Goal: Task Accomplishment & Management: Complete application form

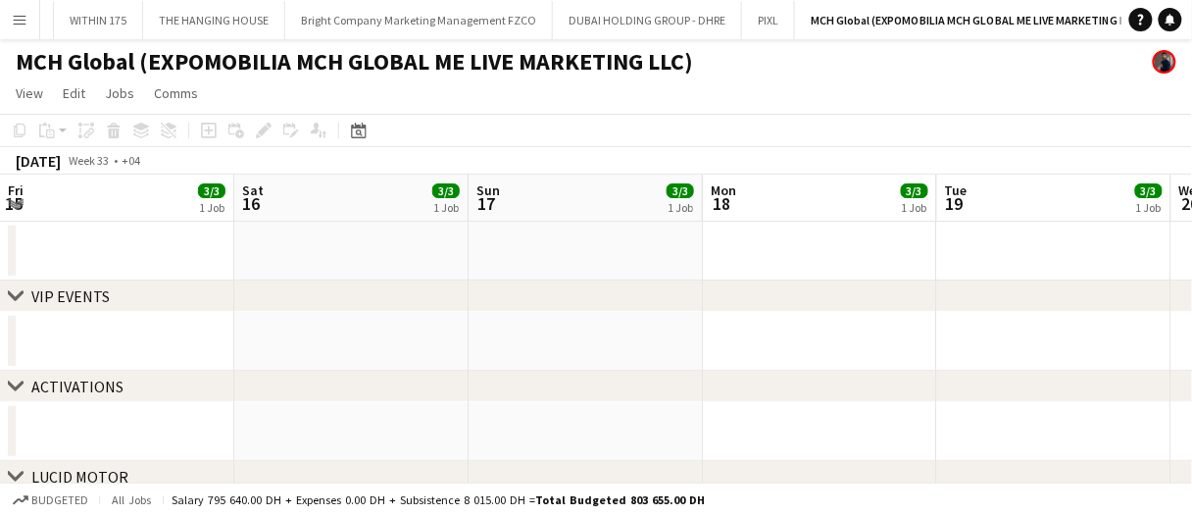
scroll to position [0, 701]
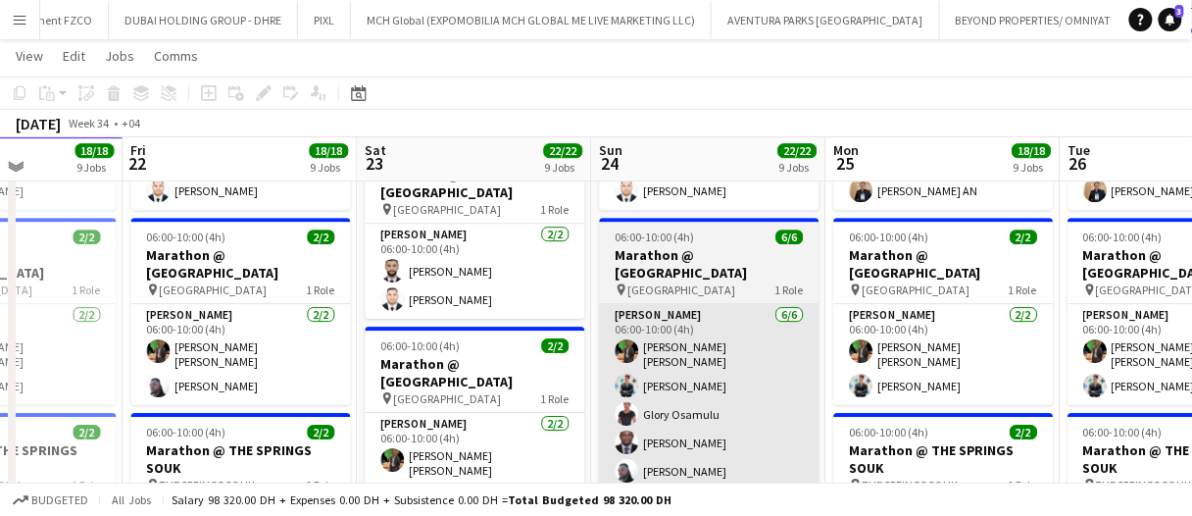
scroll to position [1337, 0]
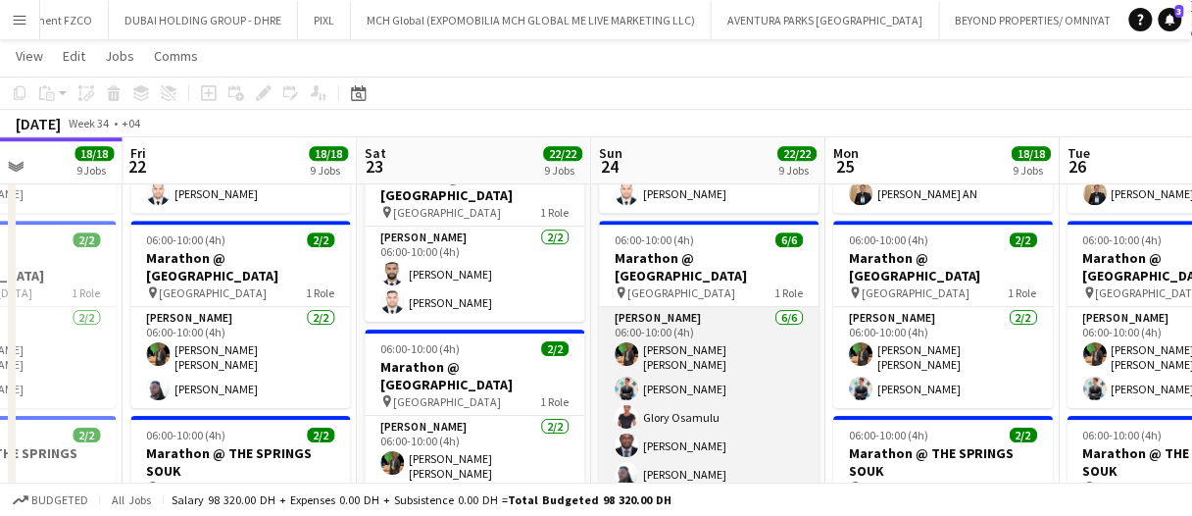
click at [687, 307] on app-card-role "[PERSON_NAME] [DATE] 06:00-10:00 (4h) [PERSON_NAME] [PERSON_NAME] [PERSON_NAME]…" at bounding box center [710, 414] width 220 height 215
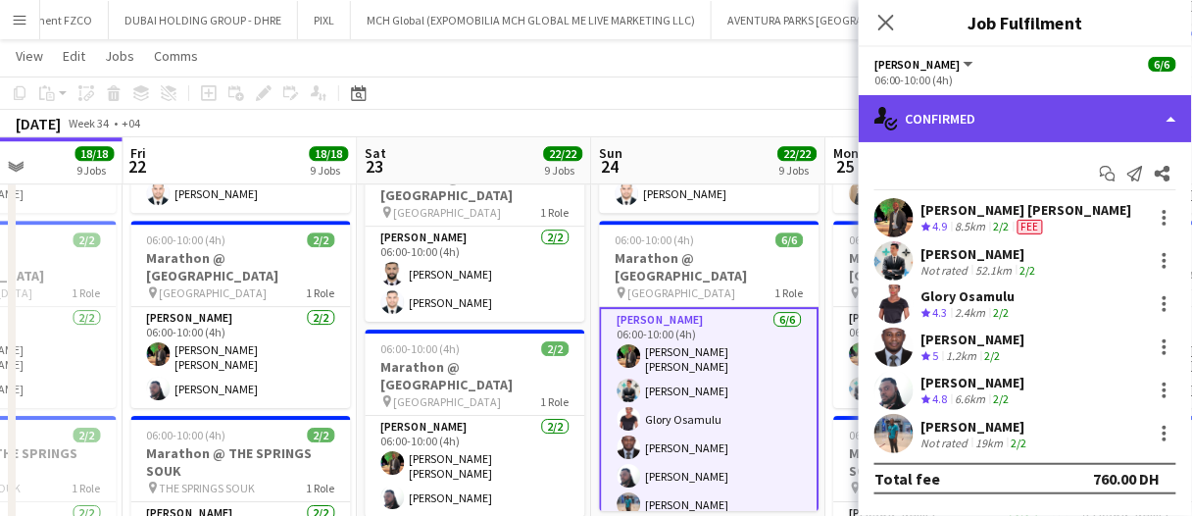
click at [938, 116] on div "single-neutral-actions-check-2 Confirmed" at bounding box center [1025, 118] width 333 height 47
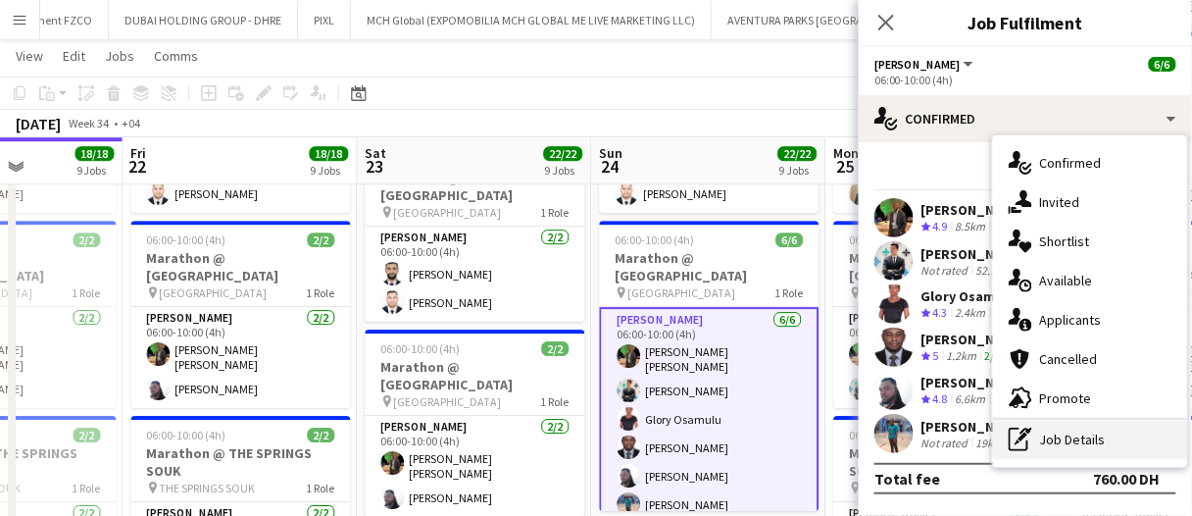
click at [1043, 433] on div "pen-write Job Details" at bounding box center [1090, 439] width 194 height 39
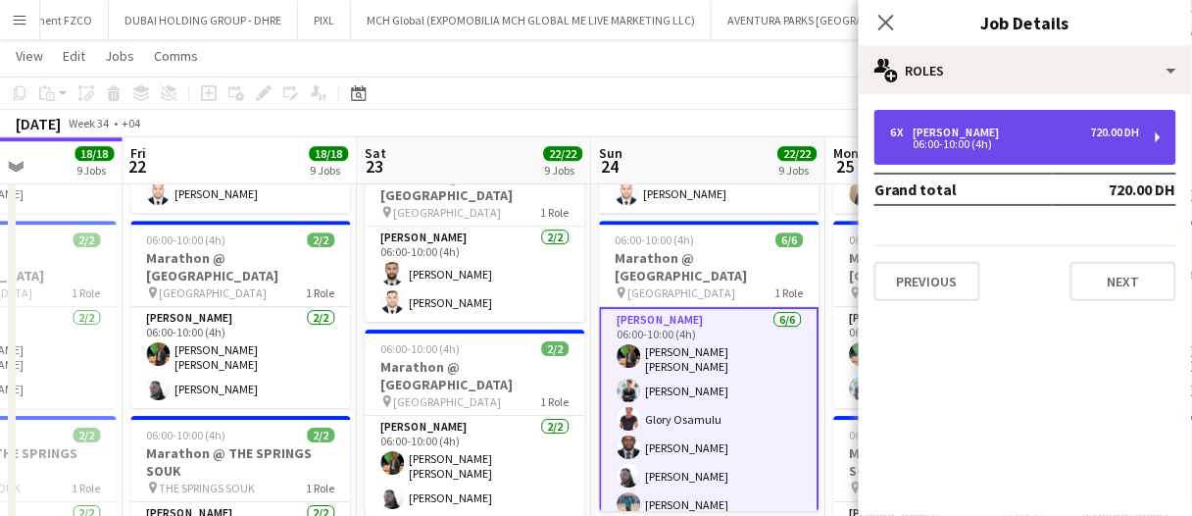
click at [945, 147] on div "06:00-10:00 (4h)" at bounding box center [1015, 144] width 250 height 10
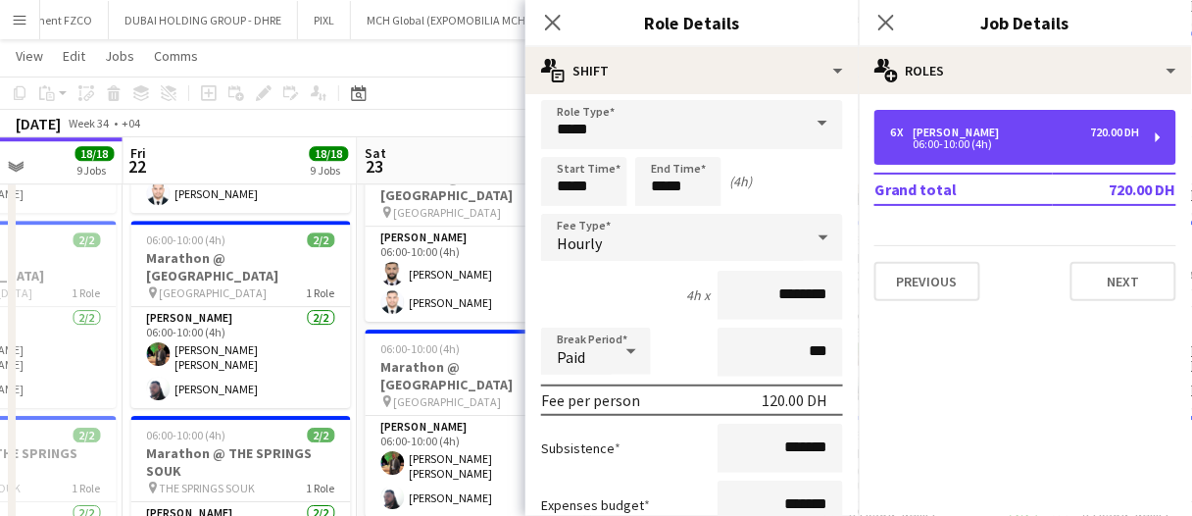
scroll to position [0, 0]
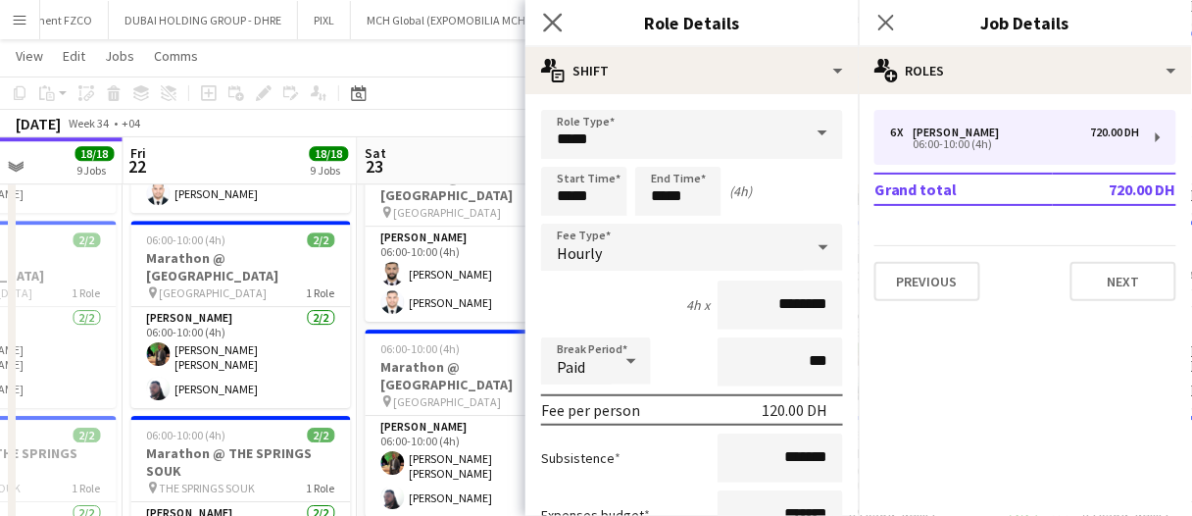
click at [564, 18] on app-icon "Close pop-in" at bounding box center [553, 23] width 28 height 28
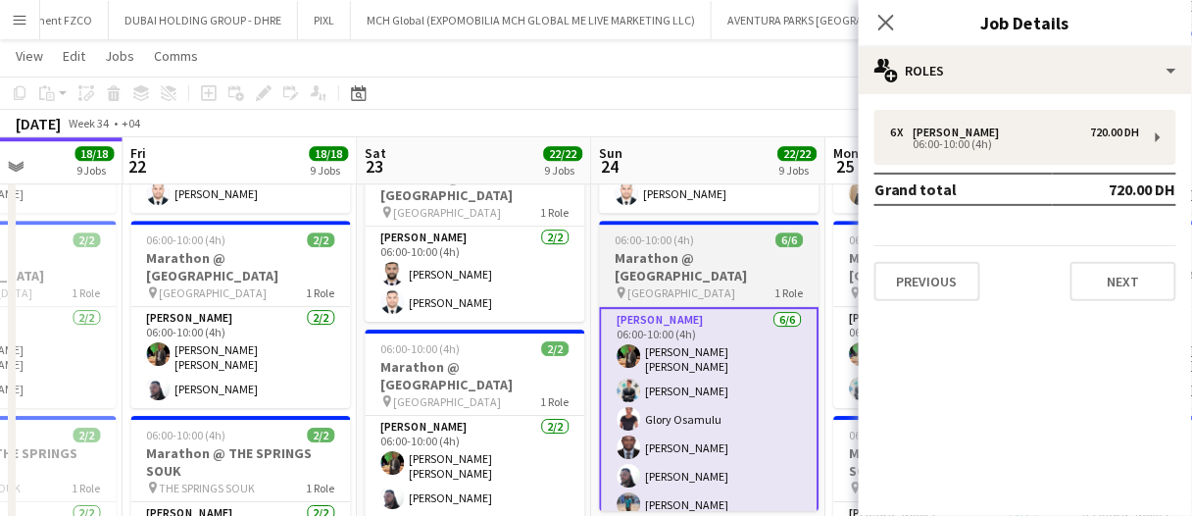
click at [640, 285] on span "[GEOGRAPHIC_DATA]" at bounding box center [682, 292] width 108 height 15
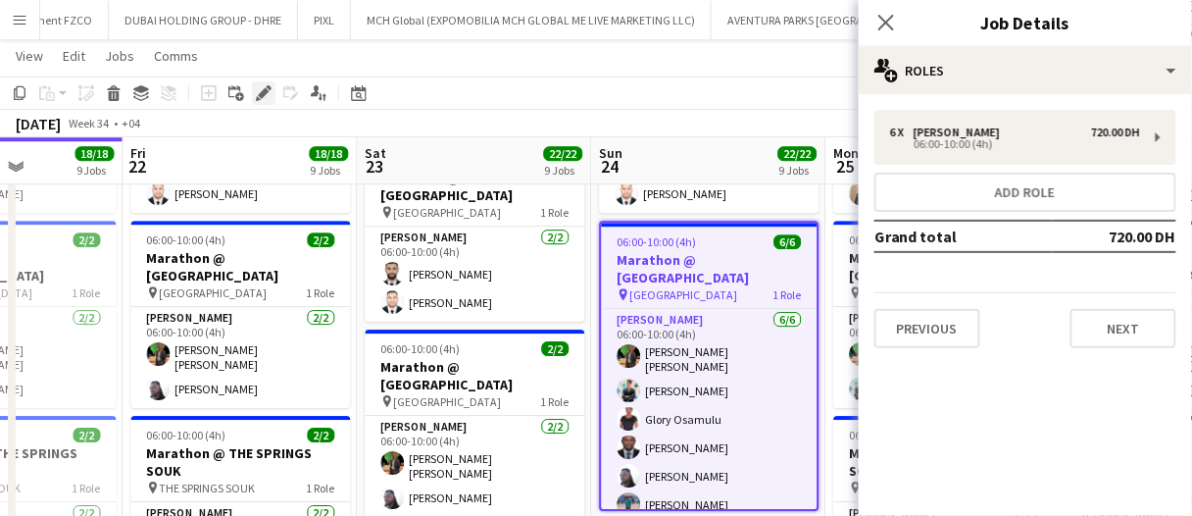
click at [267, 92] on icon at bounding box center [263, 93] width 11 height 11
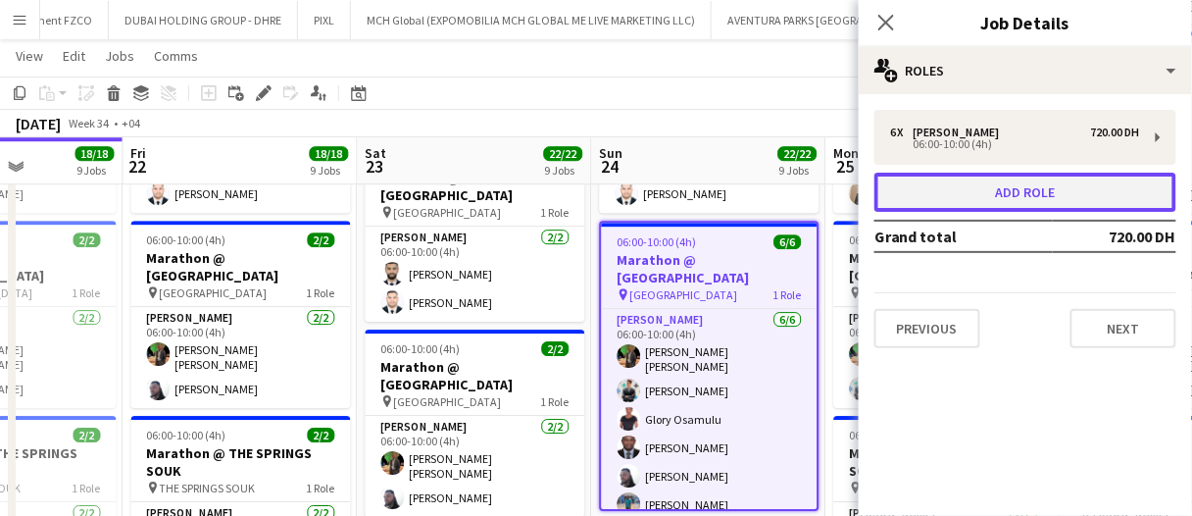
click at [945, 197] on button "Add role" at bounding box center [1026, 192] width 302 height 39
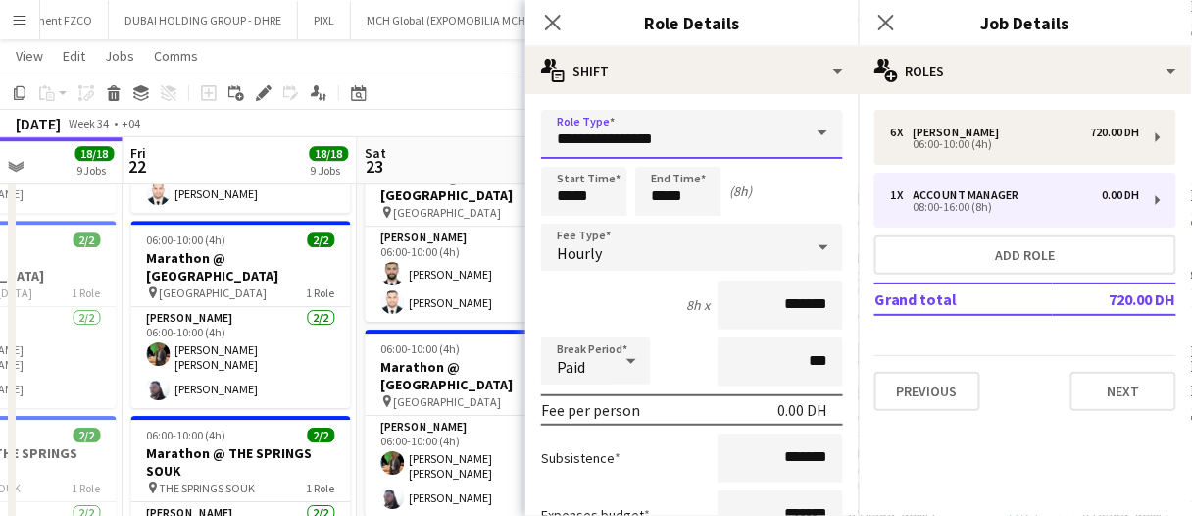
drag, startPoint x: 749, startPoint y: 142, endPoint x: 615, endPoint y: 149, distance: 134.5
click at [615, 149] on input "**********" at bounding box center [692, 134] width 302 height 49
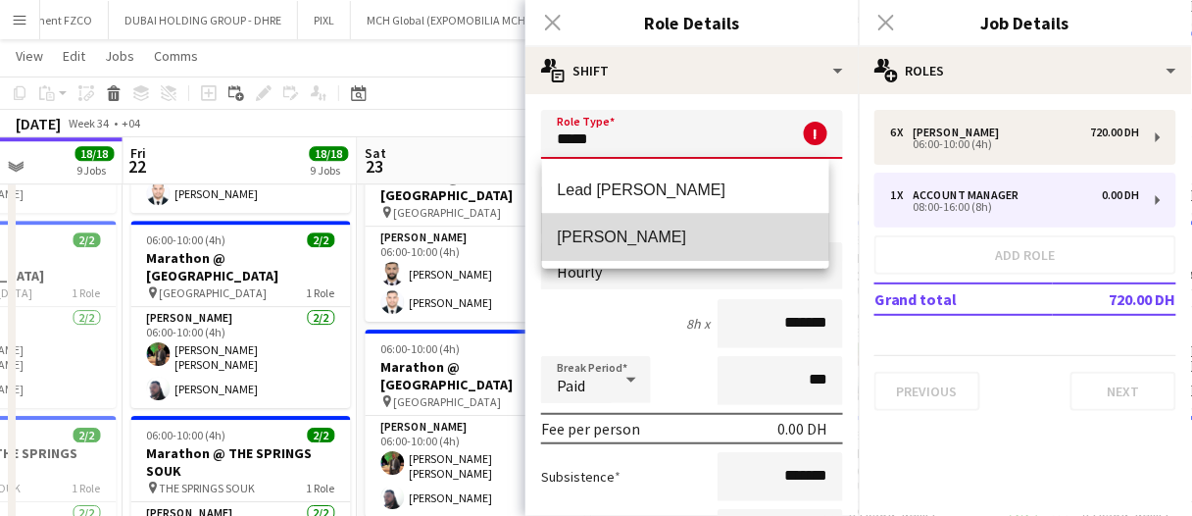
click at [609, 225] on mat-option "[PERSON_NAME]" at bounding box center [685, 237] width 287 height 47
type input "*****"
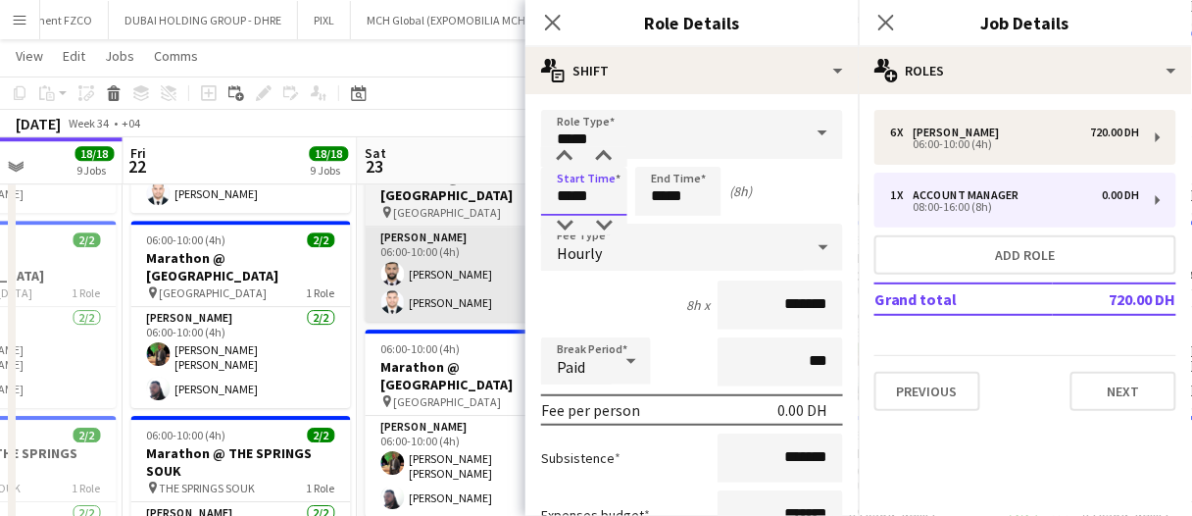
drag, startPoint x: 597, startPoint y: 195, endPoint x: 517, endPoint y: 194, distance: 80.4
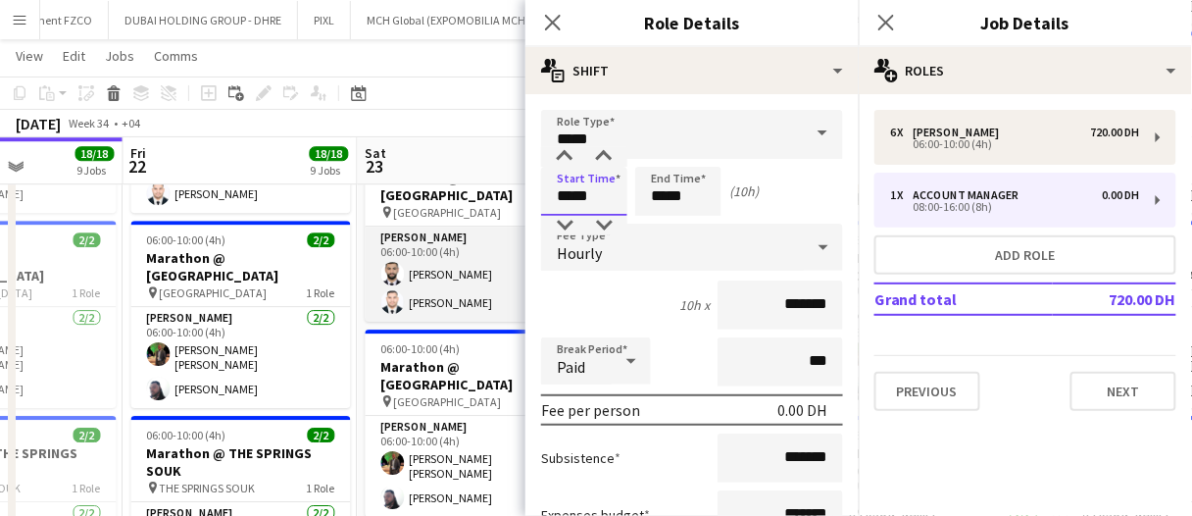
type input "*****"
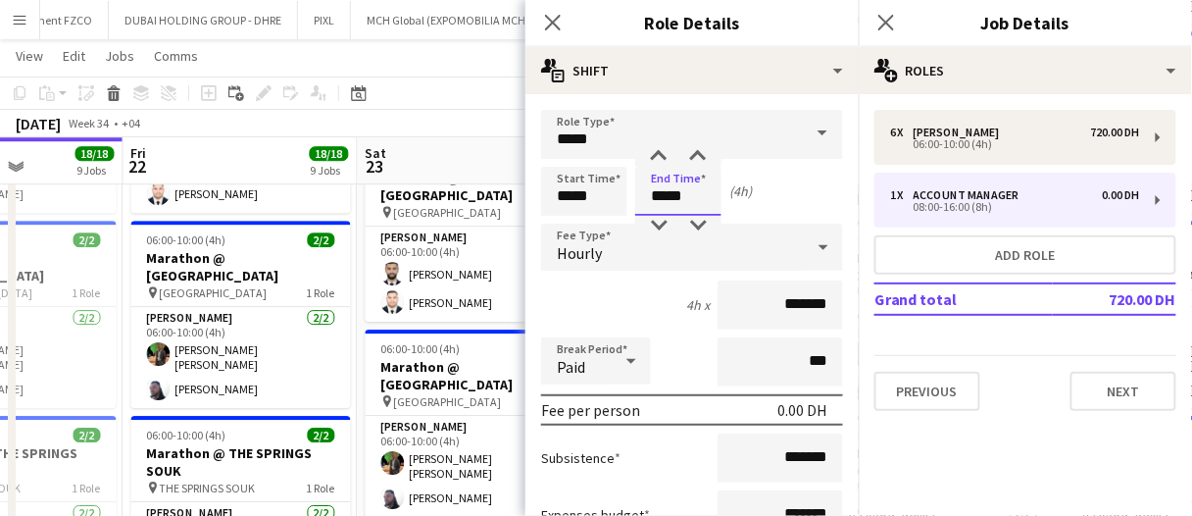
type input "*****"
click at [739, 296] on input "*******" at bounding box center [780, 304] width 125 height 49
type input "********"
click at [442, 132] on div "[DATE] Week 34 • +04 Publish 1 job Revert 1 job" at bounding box center [596, 123] width 1192 height 27
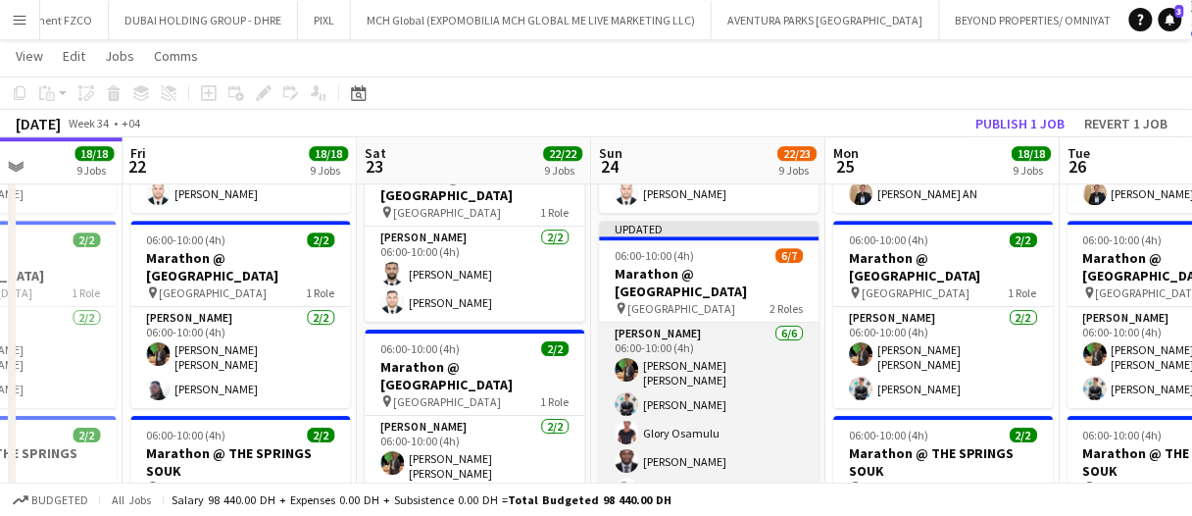
scroll to position [69, 0]
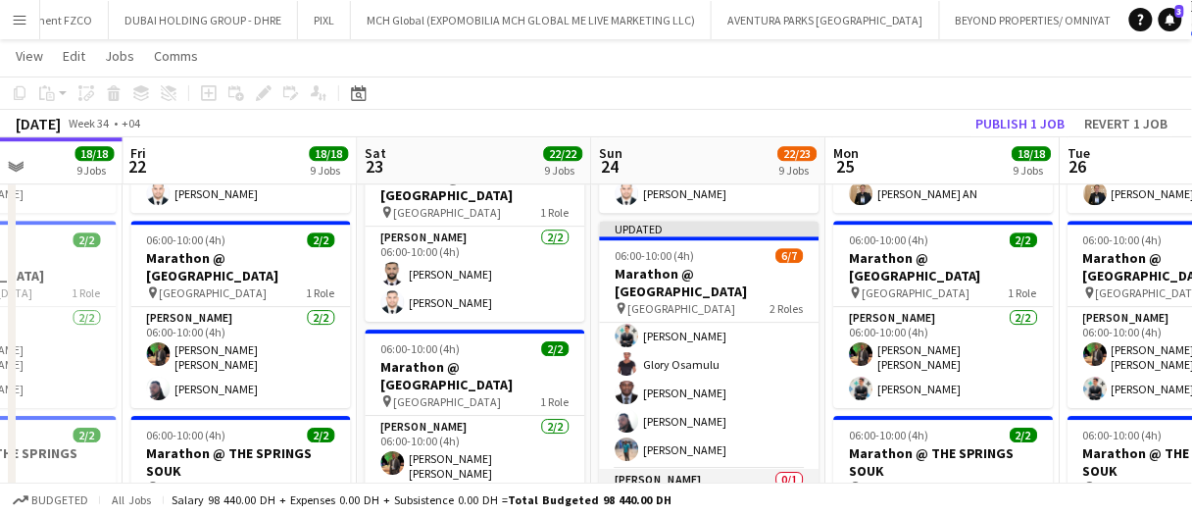
click at [663, 469] on app-card-role "[PERSON_NAME] 0/1 06:00-10:00 (4h) single-neutral-actions" at bounding box center [710, 502] width 220 height 67
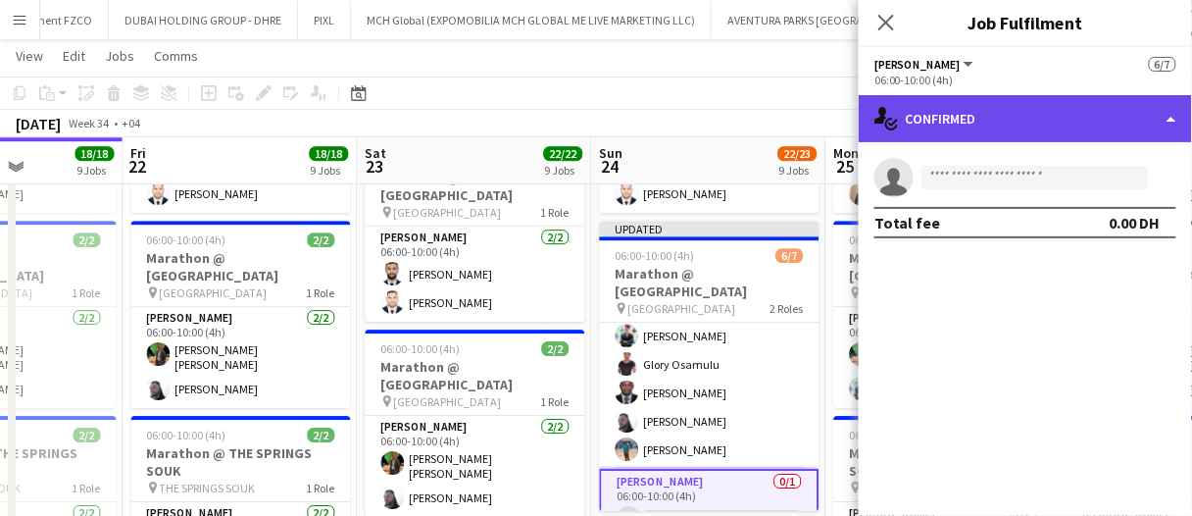
click at [934, 126] on div "single-neutral-actions-check-2 Confirmed" at bounding box center [1025, 118] width 333 height 47
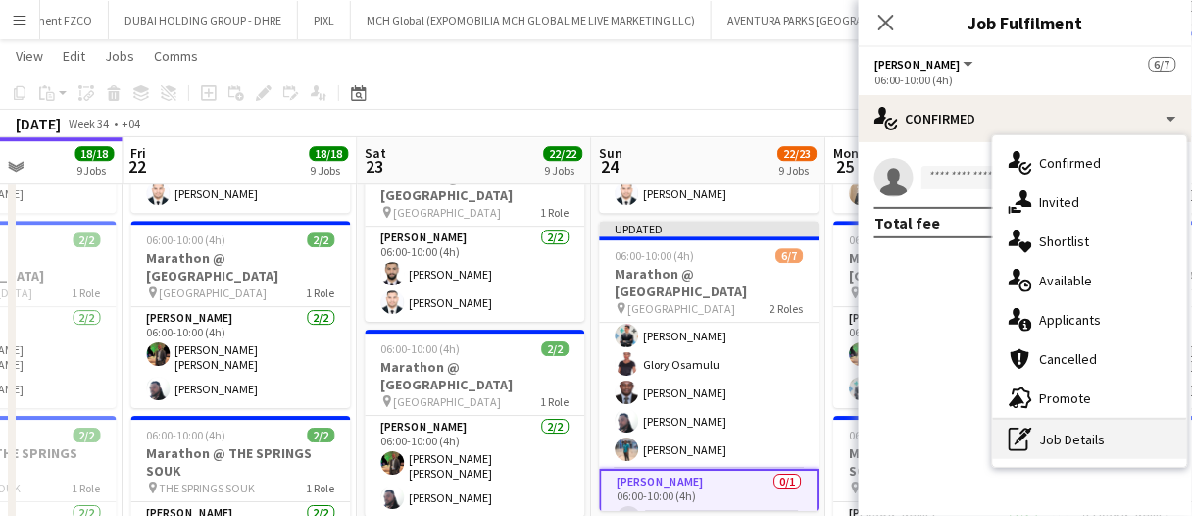
click at [1056, 436] on div "pen-write Job Details" at bounding box center [1090, 439] width 194 height 39
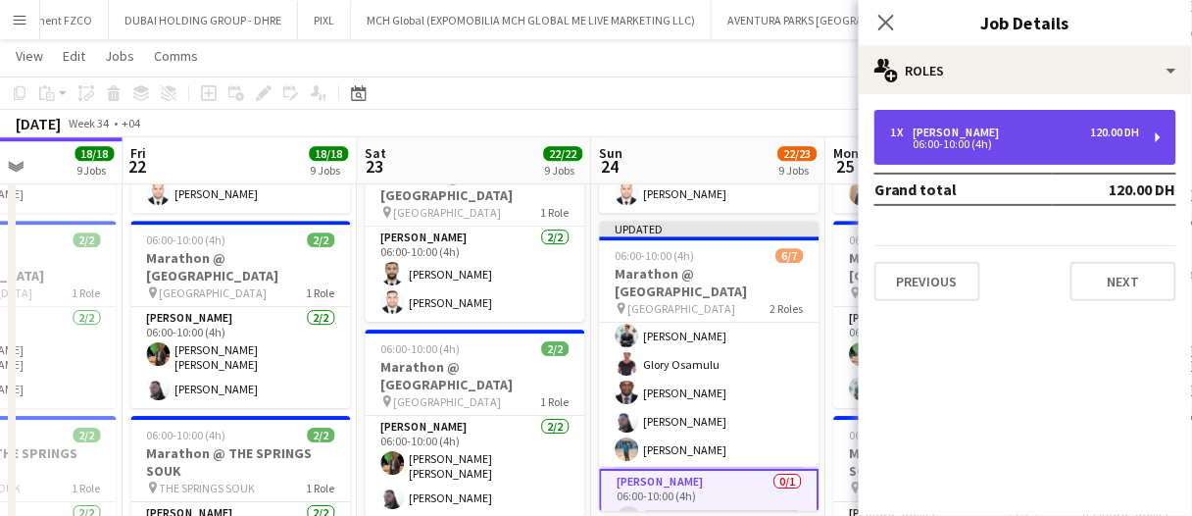
click at [942, 151] on div "1 x [PERSON_NAME] 120.00 DH 06:00-10:00 (4h)" at bounding box center [1026, 137] width 302 height 55
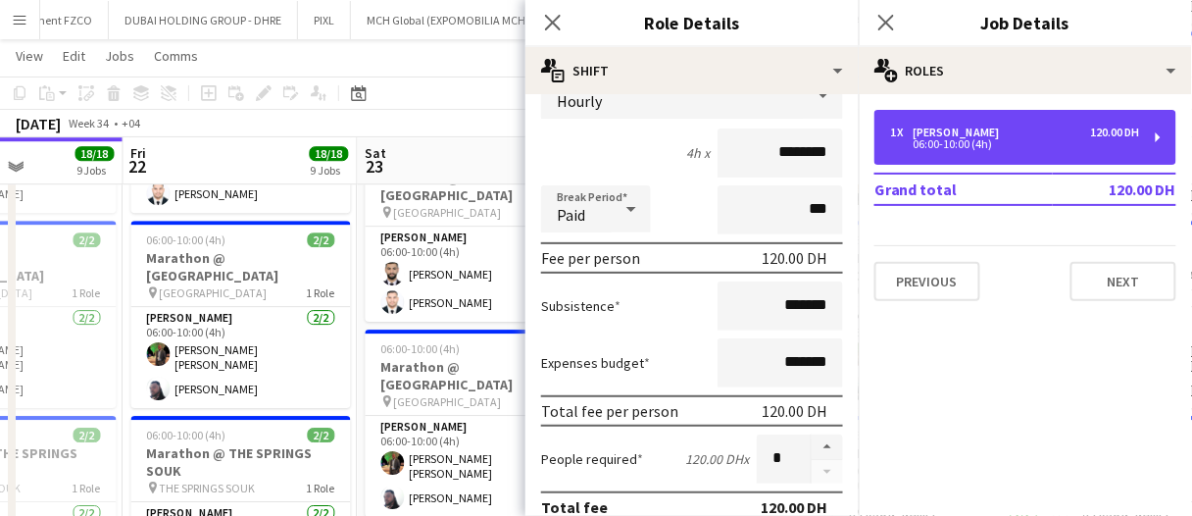
scroll to position [188, 0]
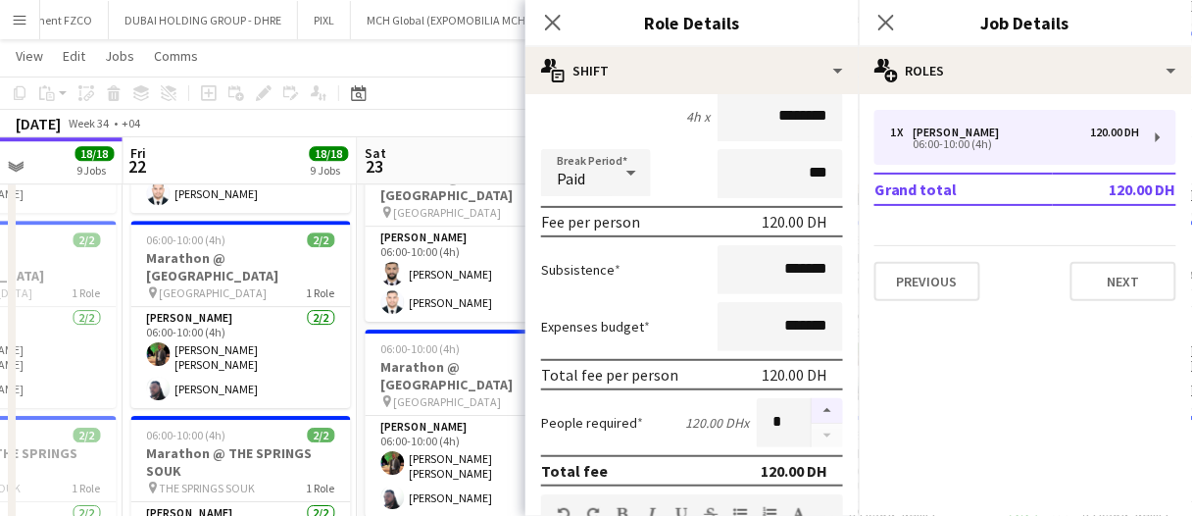
click at [812, 408] on button "button" at bounding box center [827, 410] width 31 height 25
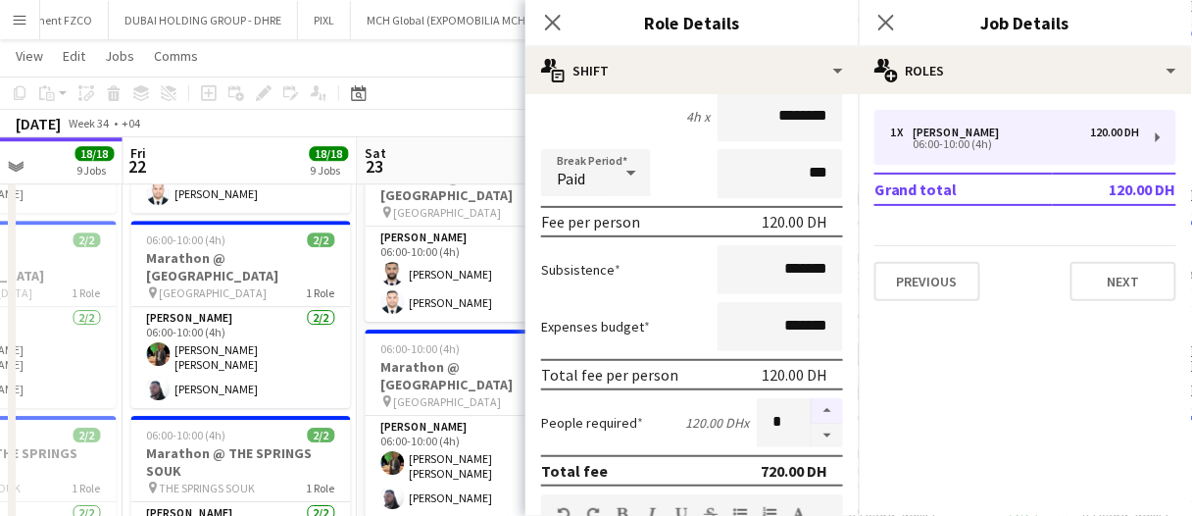
click at [812, 408] on button "button" at bounding box center [827, 410] width 31 height 25
type input "*"
click at [453, 96] on app-toolbar "Copy Paste Paste Ctrl+V Paste with crew Ctrl+Shift+V Paste linked Job [GEOGRAPH…" at bounding box center [596, 92] width 1192 height 33
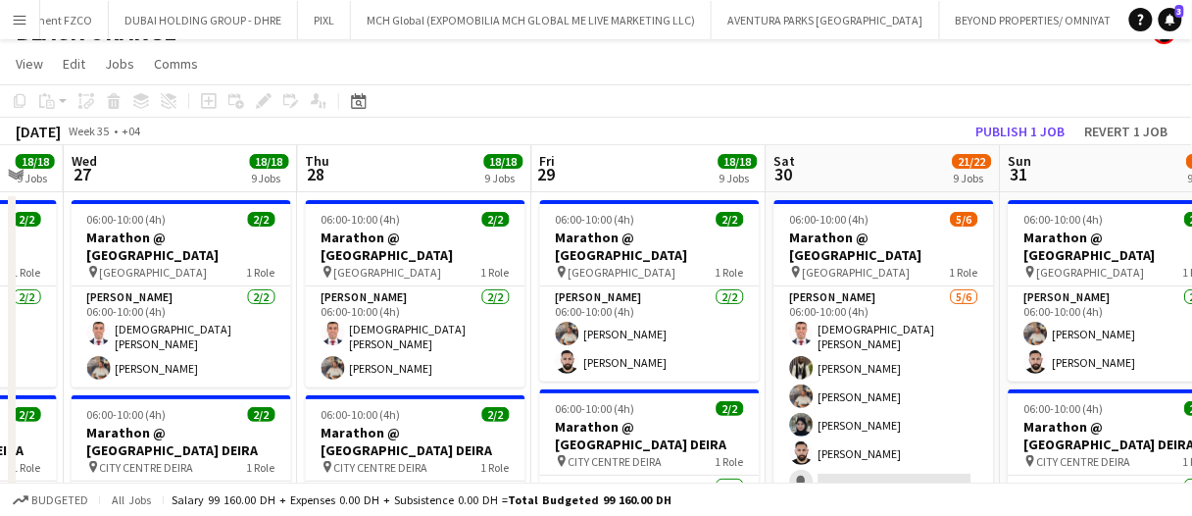
scroll to position [29, 0]
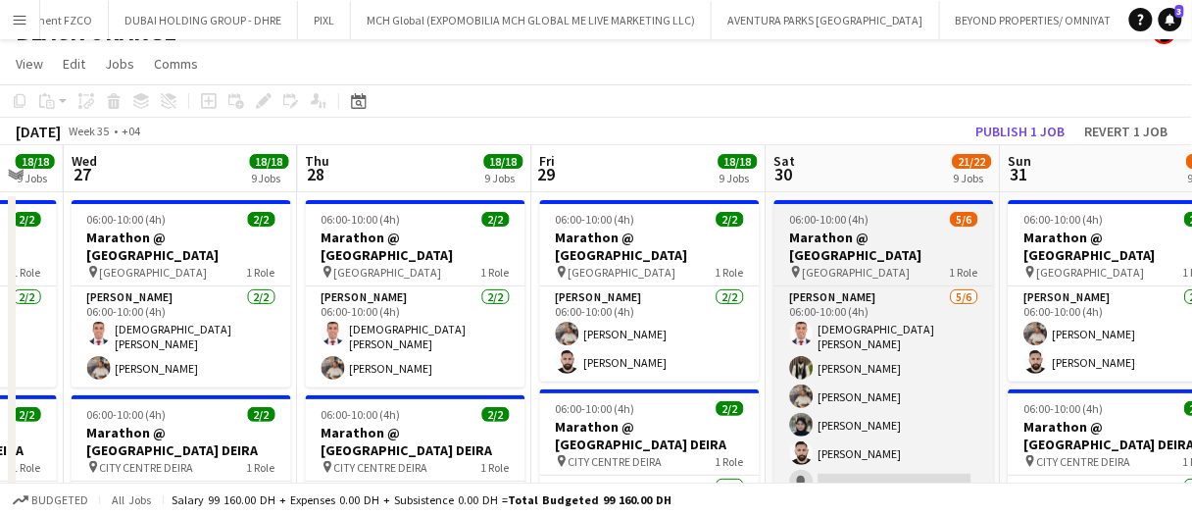
click at [837, 241] on h3 "Marathon @ [GEOGRAPHIC_DATA]" at bounding box center [885, 245] width 220 height 35
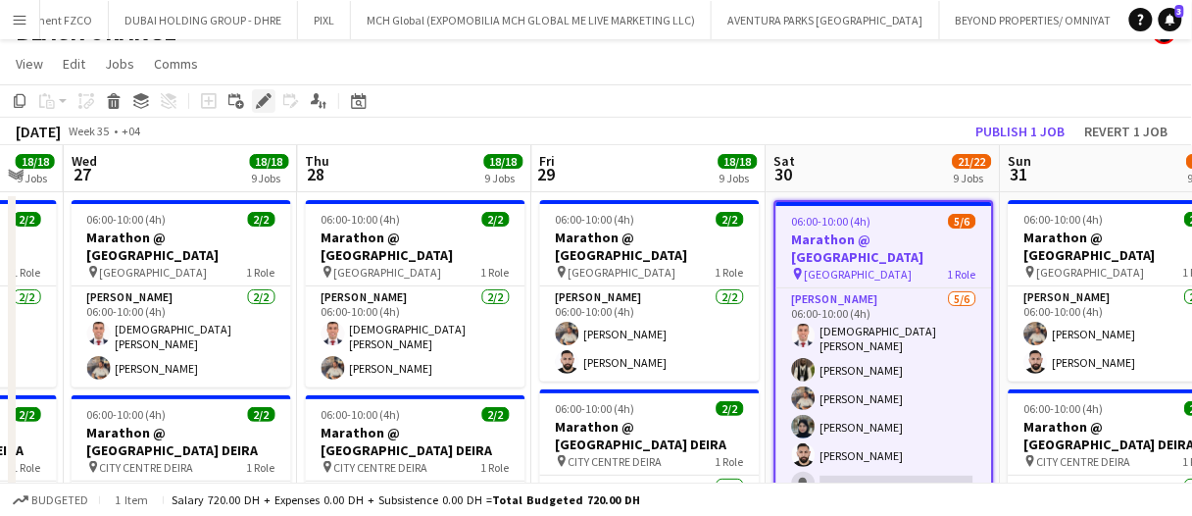
click at [266, 109] on div "Edit" at bounding box center [264, 101] width 24 height 24
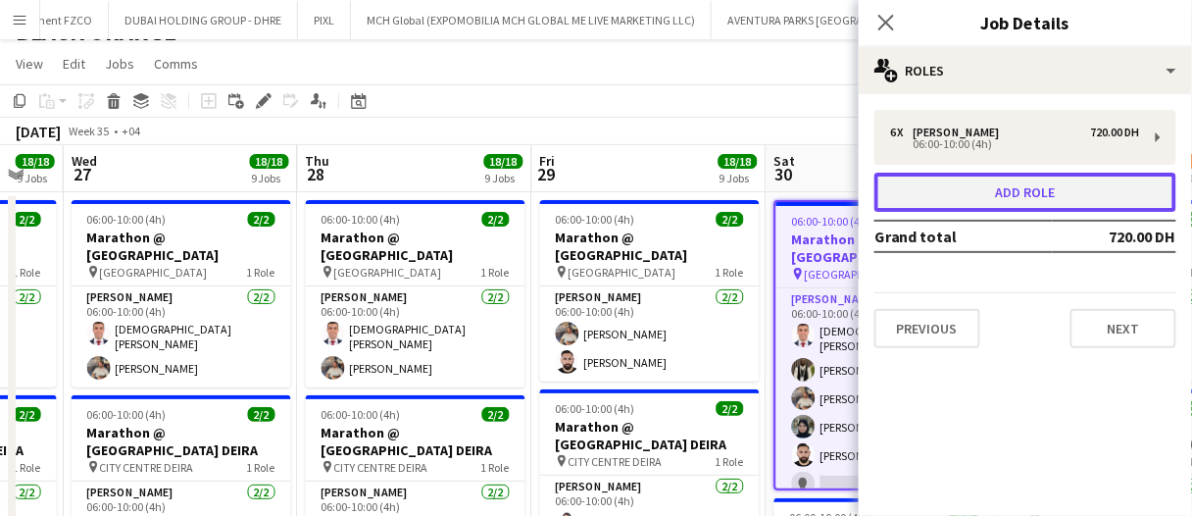
click at [895, 187] on button "Add role" at bounding box center [1026, 192] width 302 height 39
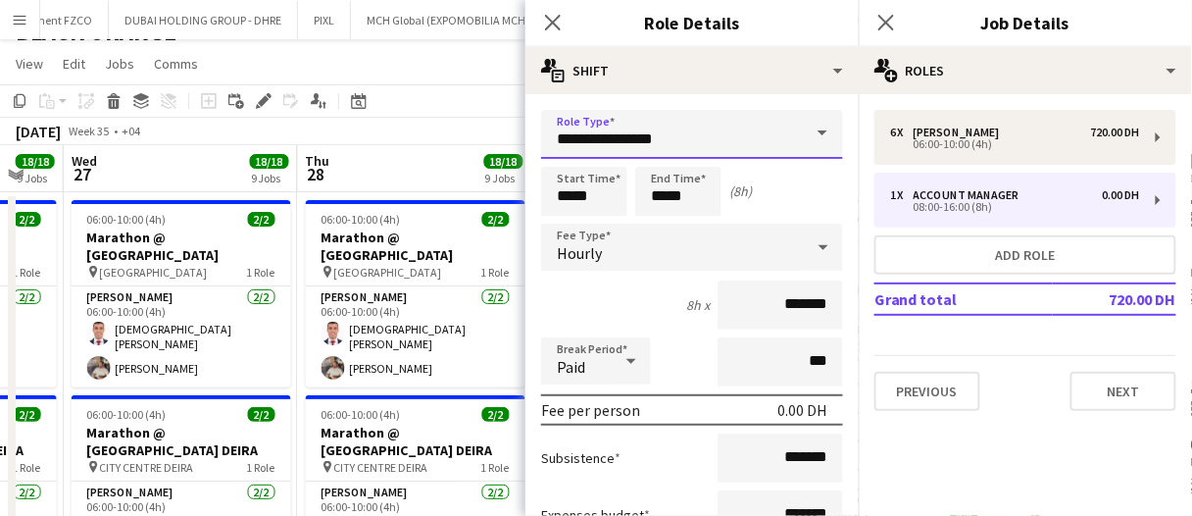
drag, startPoint x: 689, startPoint y: 133, endPoint x: 279, endPoint y: 75, distance: 414.0
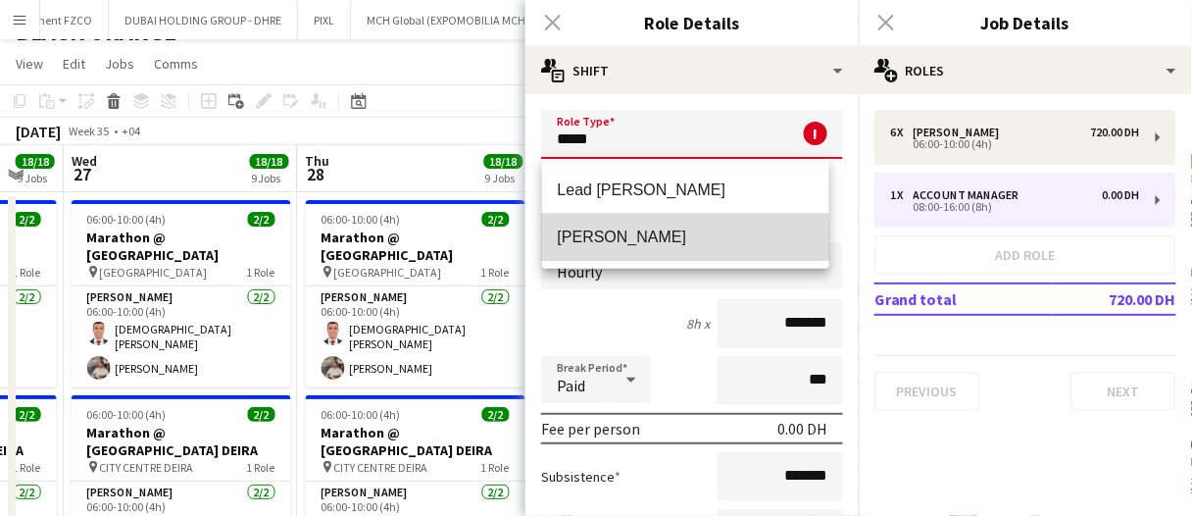
click at [580, 240] on span "[PERSON_NAME]" at bounding box center [686, 236] width 256 height 19
type input "*****"
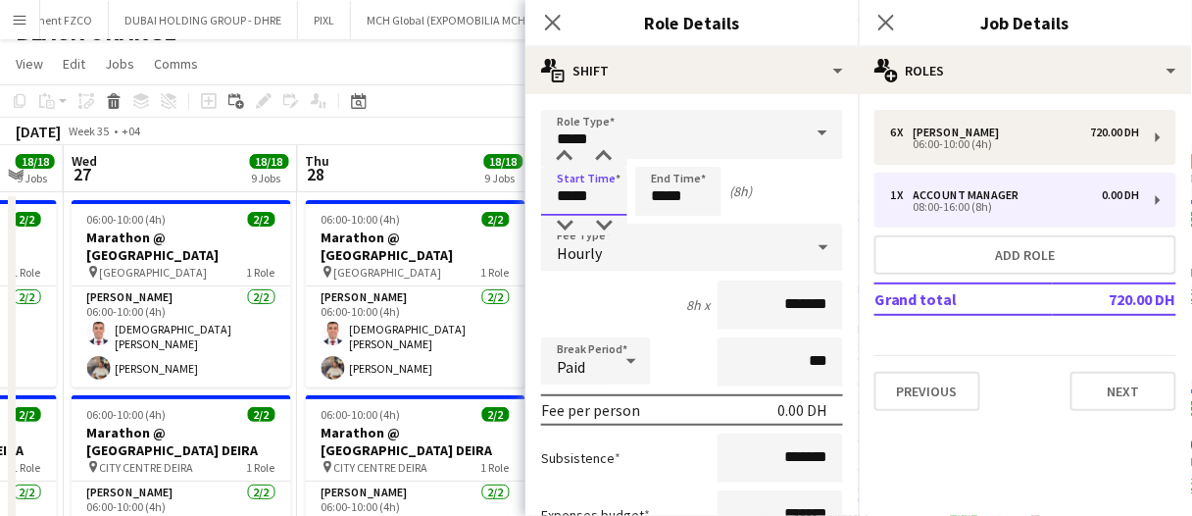
drag, startPoint x: 597, startPoint y: 198, endPoint x: 466, endPoint y: 174, distance: 133.6
type input "*****"
click at [738, 303] on input "*******" at bounding box center [780, 304] width 125 height 49
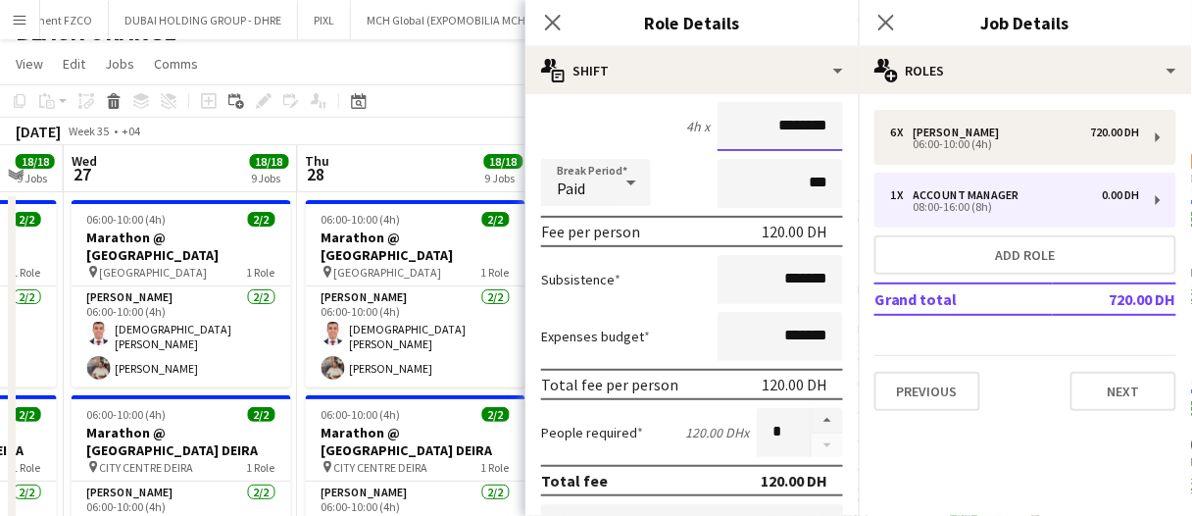
scroll to position [187, 0]
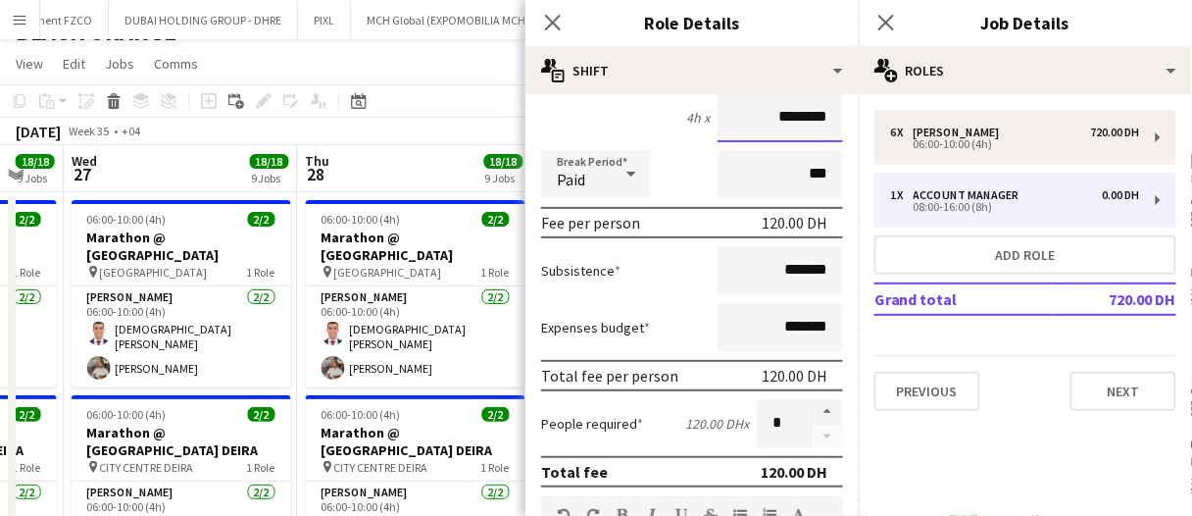
type input "********"
drag, startPoint x: 762, startPoint y: 425, endPoint x: 800, endPoint y: 425, distance: 38.2
click at [800, 425] on div "*" at bounding box center [800, 423] width 86 height 49
type input "*"
click at [464, 115] on app-toolbar "Copy Paste Paste Ctrl+V Paste with crew Ctrl+Shift+V Paste linked Job [GEOGRAPH…" at bounding box center [596, 100] width 1192 height 33
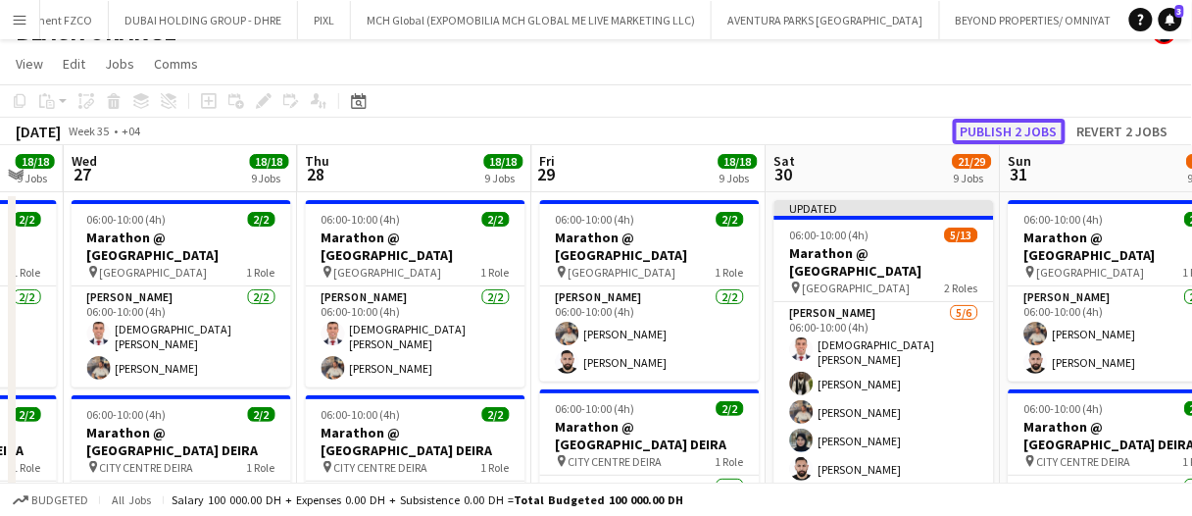
click at [1010, 134] on button "Publish 2 jobs" at bounding box center [1009, 131] width 113 height 25
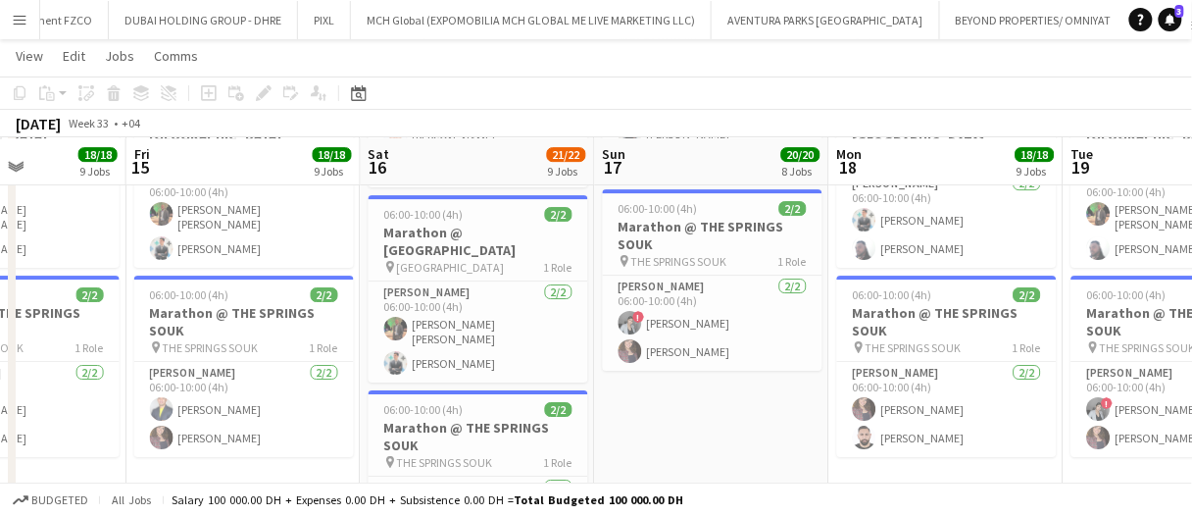
scroll to position [0, 577]
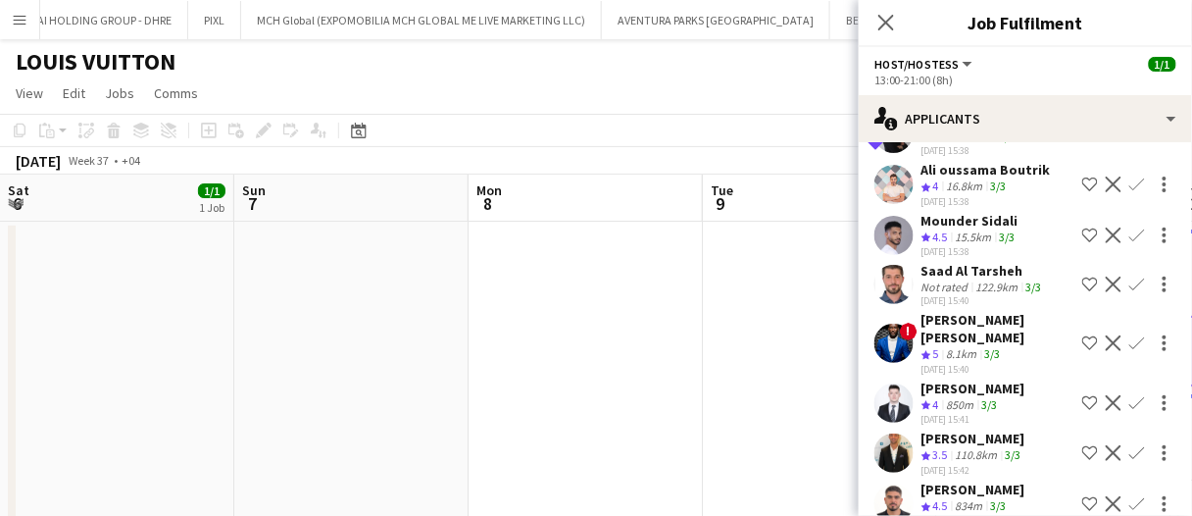
scroll to position [841, 0]
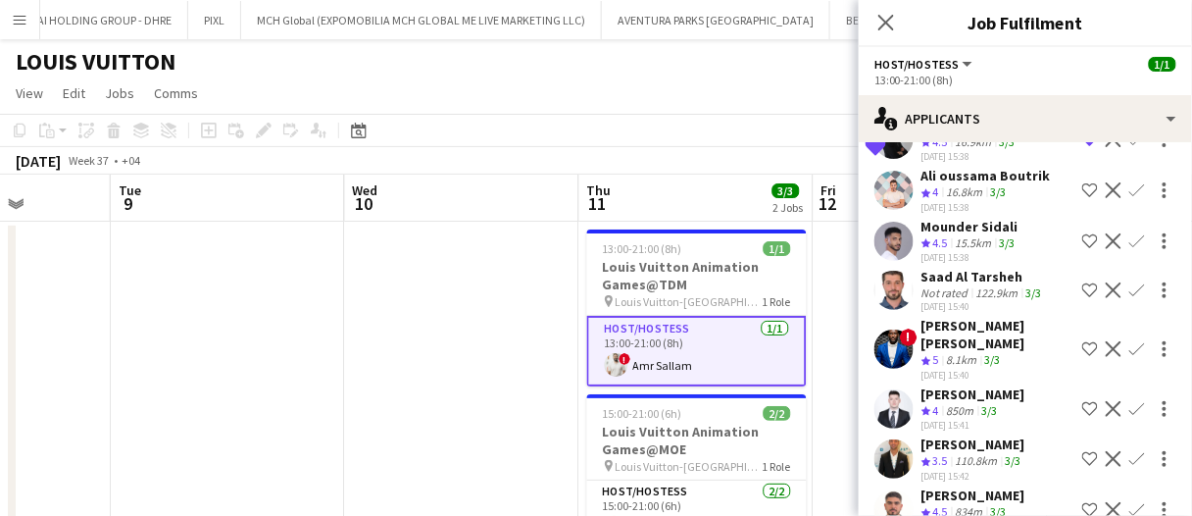
click at [971, 334] on div "Nana Yaw Kusi Amponsah" at bounding box center [998, 334] width 153 height 35
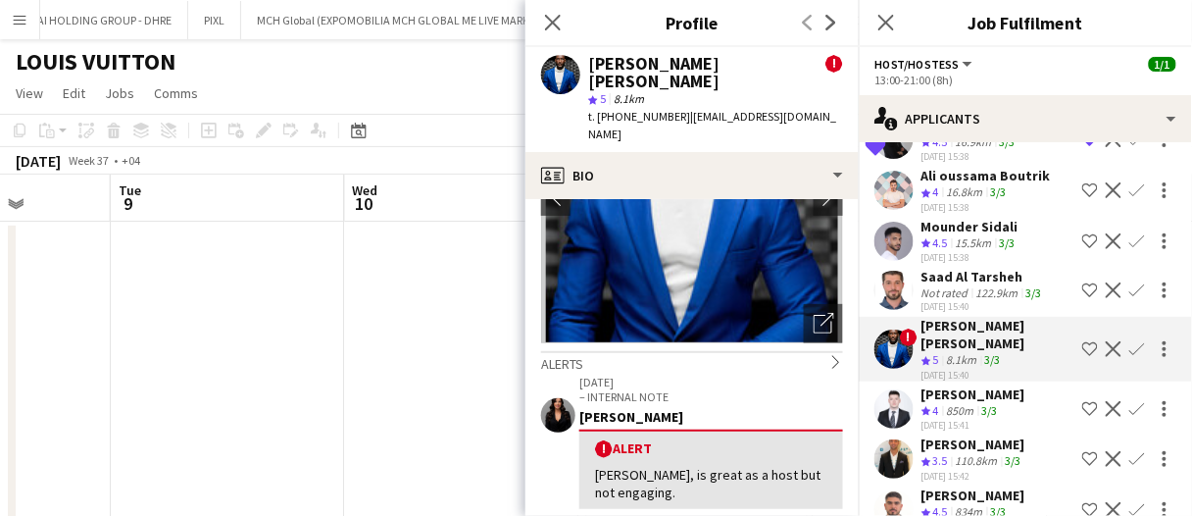
scroll to position [176, 0]
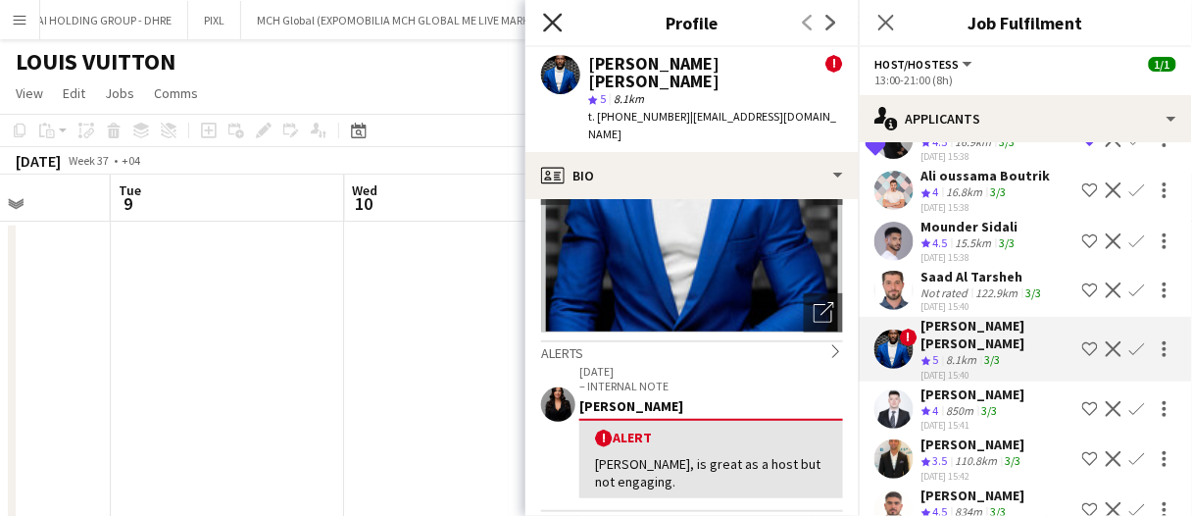
click at [555, 29] on icon "Close pop-in" at bounding box center [552, 22] width 19 height 19
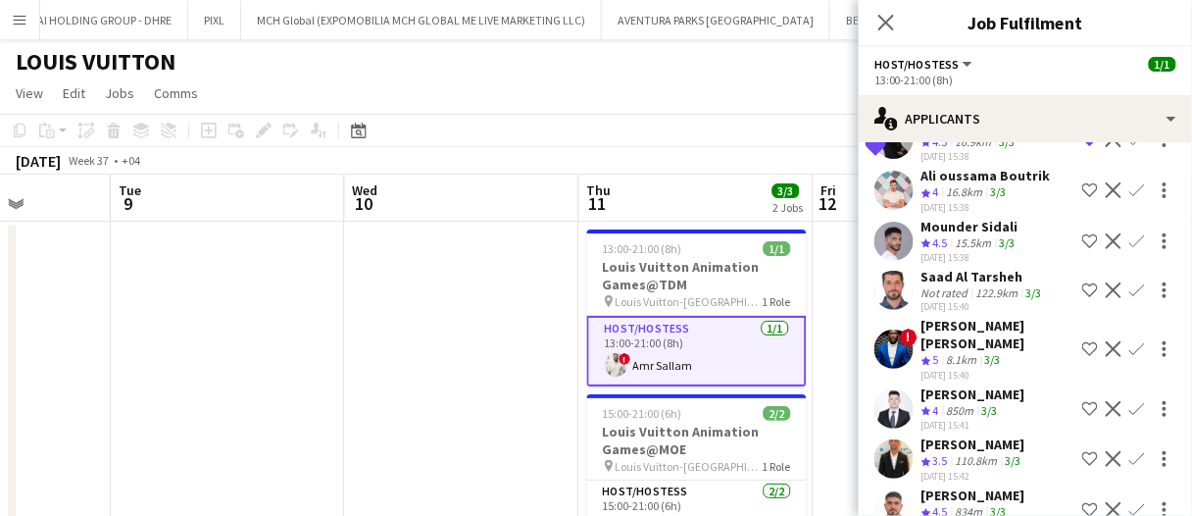
click at [486, 289] on app-date-cell at bounding box center [462, 499] width 234 height 554
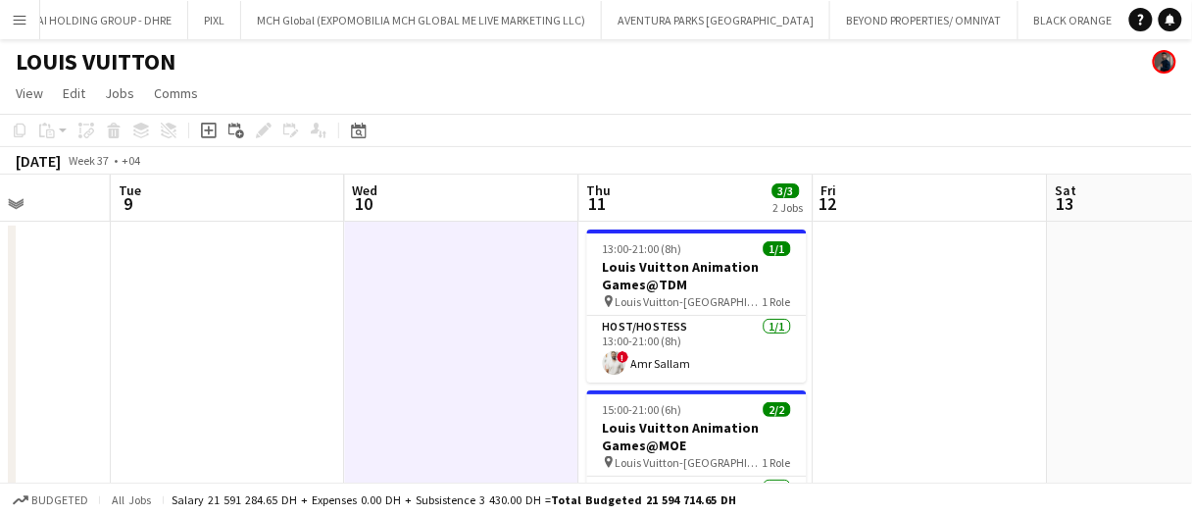
click at [486, 289] on app-date-cell at bounding box center [462, 499] width 234 height 554
